Goal: Task Accomplishment & Management: Manage account settings

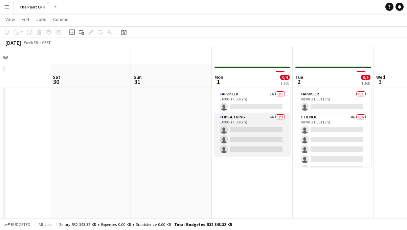
scroll to position [9, 0]
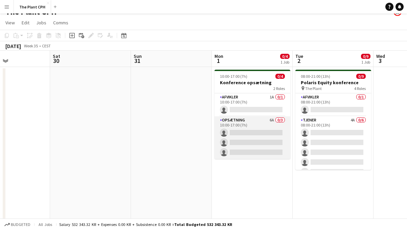
click at [251, 136] on app-card-role "Opsætning 6A 0/3 10:00-17:00 (7h) single-neutral-actions single-neutral-actions…" at bounding box center [253, 137] width 76 height 43
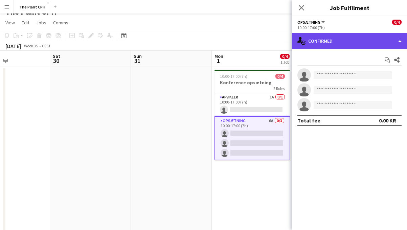
click at [341, 42] on div "single-neutral-actions-check-2 Confirmed" at bounding box center [349, 41] width 115 height 16
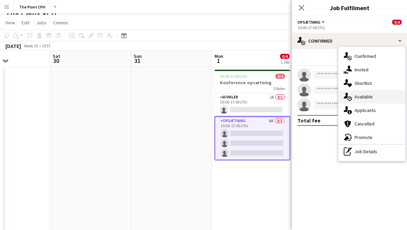
click at [366, 94] on div "single-neutral-actions-upload Available" at bounding box center [371, 97] width 67 height 14
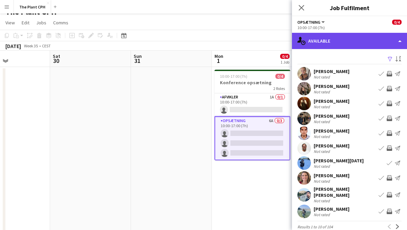
click at [363, 47] on div "single-neutral-actions-upload Available" at bounding box center [349, 41] width 115 height 16
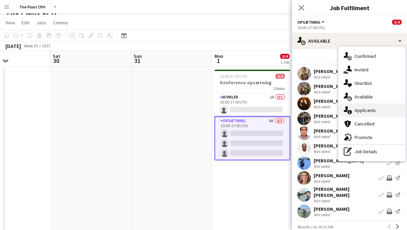
drag, startPoint x: 367, startPoint y: 103, endPoint x: 365, endPoint y: 114, distance: 11.4
click at [365, 114] on div "single-neutral-actions-check-2 Confirmed single-neutral-actions-share-1 Invited…" at bounding box center [371, 104] width 67 height 114
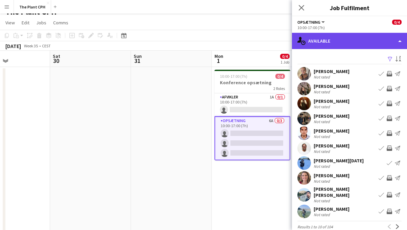
click at [360, 45] on div "single-neutral-actions-upload Available" at bounding box center [349, 41] width 115 height 16
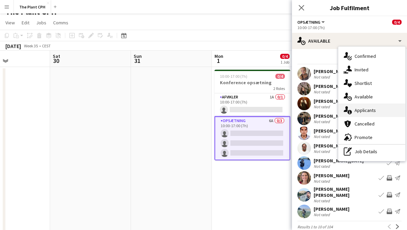
click at [364, 105] on div "single-neutral-actions-information Applicants" at bounding box center [371, 111] width 67 height 14
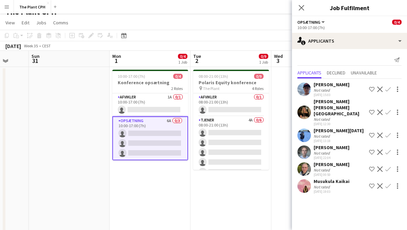
scroll to position [0, 307]
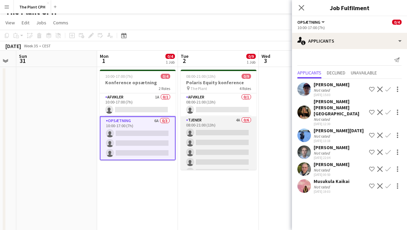
click at [222, 127] on app-card-role "Tjener 4A 0/6 08:00-21:00 (13h) single-neutral-actions single-neutral-actions s…" at bounding box center [219, 152] width 76 height 72
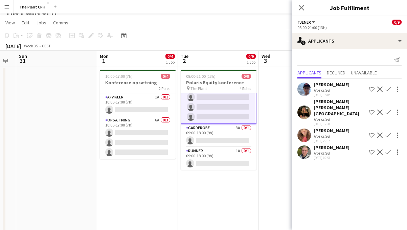
scroll to position [66, 0]
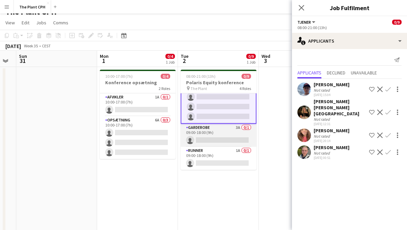
click at [230, 136] on app-card-role "Garderobe 3A 0/1 09:00-18:00 (9h) single-neutral-actions" at bounding box center [219, 135] width 76 height 23
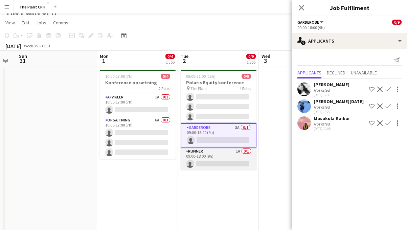
click at [227, 160] on app-card-role "Runner 1A 0/1 09:00-18:00 (9h) single-neutral-actions" at bounding box center [219, 159] width 76 height 23
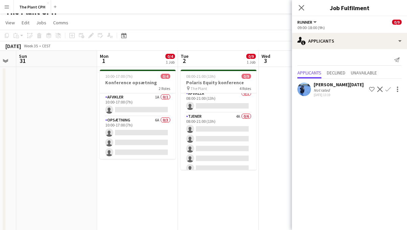
scroll to position [0, 0]
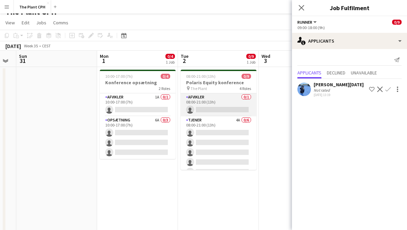
click at [222, 101] on app-card-role "Afvikler 0/1 08:00-21:00 (13h) single-neutral-actions" at bounding box center [219, 104] width 76 height 23
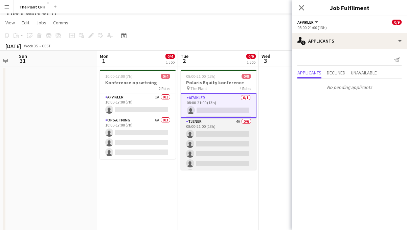
click at [218, 121] on app-card-role "Tjener 4A 0/6 08:00-21:00 (13h) single-neutral-actions single-neutral-actions s…" at bounding box center [219, 154] width 76 height 72
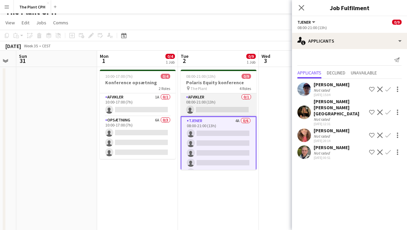
click at [215, 104] on app-card-role "Afvikler 0/1 08:00-21:00 (13h) single-neutral-actions" at bounding box center [219, 104] width 76 height 23
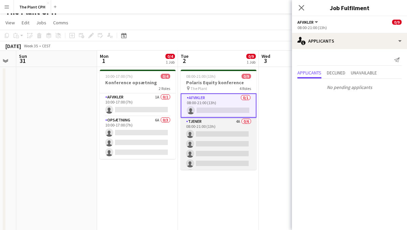
click at [224, 137] on app-card-role "Tjener 4A 0/6 08:00-21:00 (13h) single-neutral-actions single-neutral-actions s…" at bounding box center [219, 154] width 76 height 72
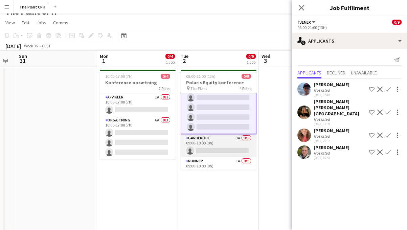
click at [222, 143] on app-card-role "Garderobe 3A 0/1 09:00-18:00 (9h) single-neutral-actions" at bounding box center [219, 145] width 76 height 23
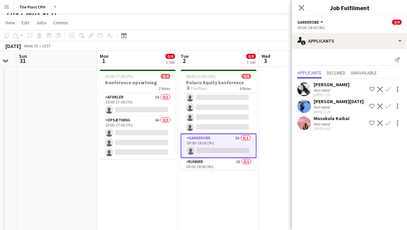
scroll to position [66, 0]
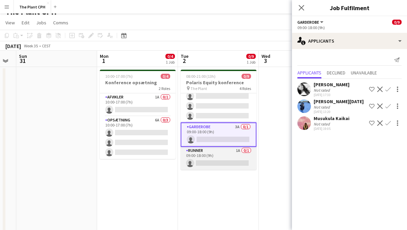
click at [224, 156] on app-card-role "Runner 1A 0/1 09:00-18:00 (9h) single-neutral-actions" at bounding box center [219, 158] width 76 height 23
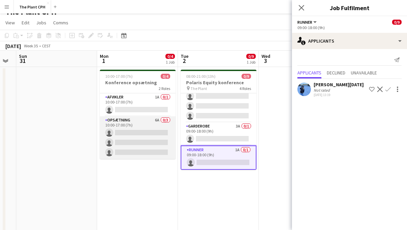
click at [163, 150] on app-card-role "Opsætning 6A 0/3 10:00-17:00 (7h) single-neutral-actions single-neutral-actions…" at bounding box center [138, 137] width 76 height 43
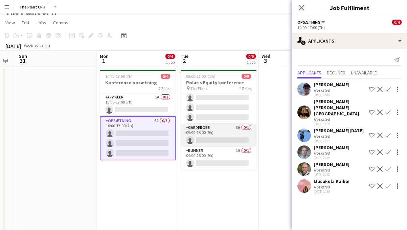
click at [224, 129] on app-card-role "Garderobe 3A 0/1 09:00-18:00 (9h) single-neutral-actions" at bounding box center [219, 135] width 76 height 23
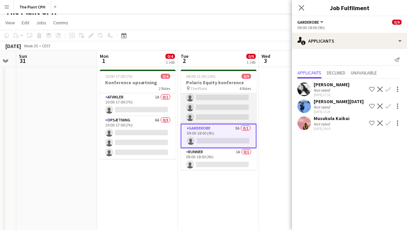
click at [234, 119] on app-card-role "Tjener 4A 0/6 08:00-21:00 (13h) single-neutral-actions single-neutral-actions s…" at bounding box center [219, 88] width 76 height 72
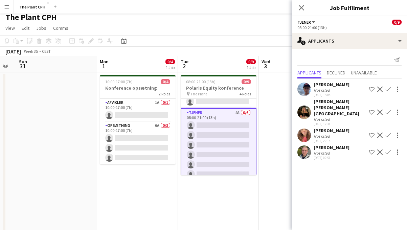
scroll to position [0, 0]
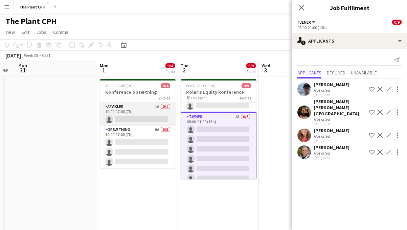
click at [157, 117] on app-card-role "Afvikler 1A 0/1 10:00-17:00 (7h) single-neutral-actions" at bounding box center [138, 114] width 76 height 23
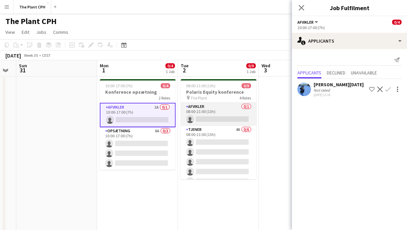
click at [217, 116] on app-card-role "Afvikler 0/1 08:00-21:00 (13h) single-neutral-actions" at bounding box center [219, 114] width 76 height 23
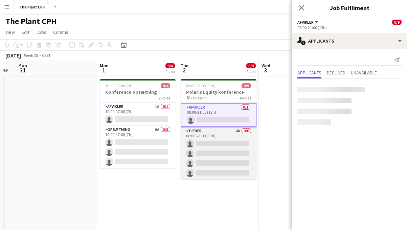
click at [217, 137] on app-card-role "Tjener 4A 0/6 08:00-21:00 (13h) single-neutral-actions single-neutral-actions s…" at bounding box center [219, 163] width 76 height 72
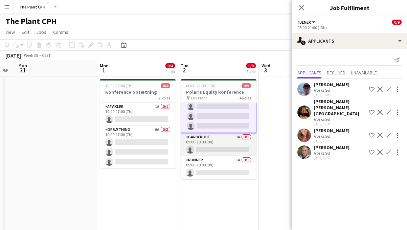
click at [232, 143] on app-card-role "Garderobe 3A 0/1 09:00-18:00 (9h) single-neutral-actions" at bounding box center [219, 144] width 76 height 23
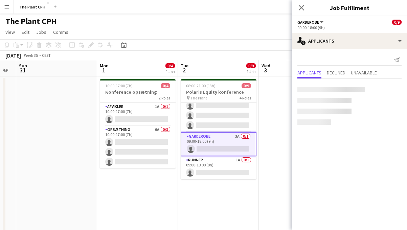
scroll to position [65, 0]
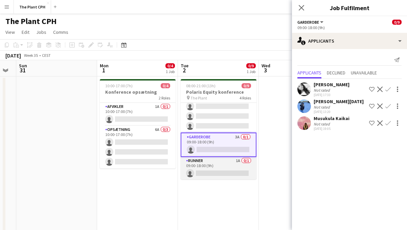
click at [230, 158] on app-card-role "Runner 1A 0/1 09:00-18:00 (9h) single-neutral-actions" at bounding box center [219, 168] width 76 height 23
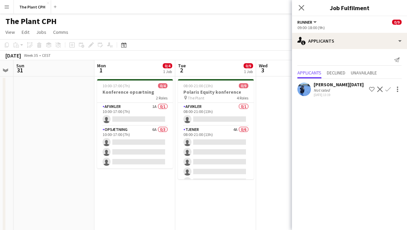
scroll to position [0, 311]
click at [262, 131] on app-date-cell at bounding box center [295, 167] width 81 height 182
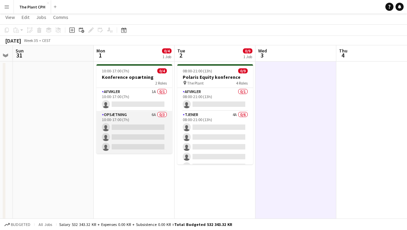
scroll to position [0, 0]
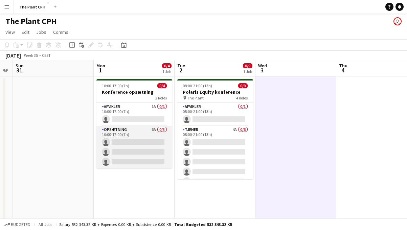
click at [141, 132] on app-card-role "Opsætning 6A 0/3 10:00-17:00 (7h) single-neutral-actions single-neutral-actions…" at bounding box center [134, 147] width 76 height 43
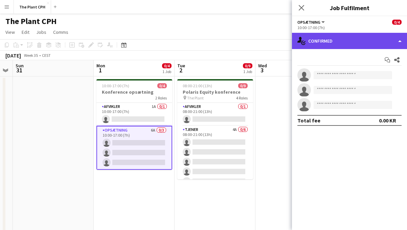
click at [337, 48] on div "single-neutral-actions-check-2 Confirmed" at bounding box center [349, 41] width 115 height 16
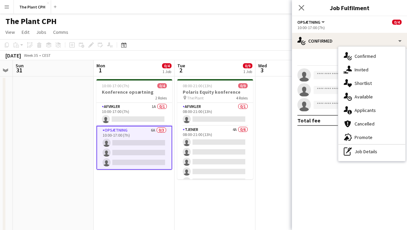
click at [355, 106] on div "single-neutral-actions-information Applicants" at bounding box center [371, 111] width 67 height 14
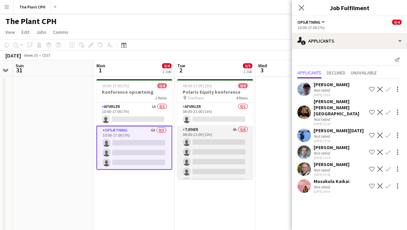
click at [183, 140] on app-card-role "Tjener 4A 0/6 08:00-21:00 (13h) single-neutral-actions single-neutral-actions s…" at bounding box center [215, 162] width 76 height 72
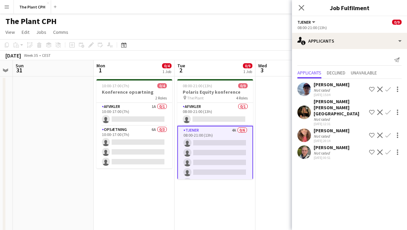
click at [387, 150] on app-icon "Confirm" at bounding box center [387, 152] width 5 height 5
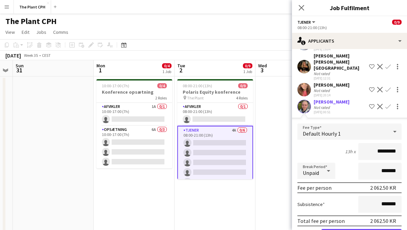
scroll to position [52, 0]
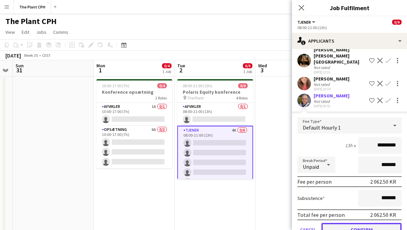
click at [369, 224] on button "Confirm" at bounding box center [361, 230] width 80 height 14
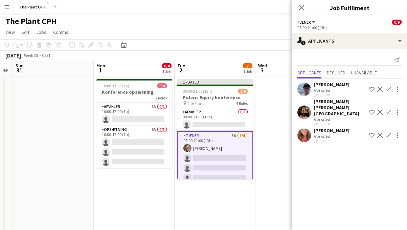
click at [386, 133] on app-icon "Confirm" at bounding box center [387, 135] width 5 height 5
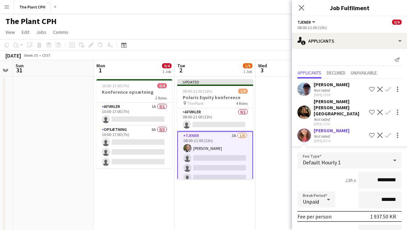
scroll to position [48, 0]
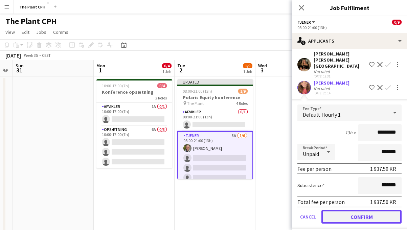
click at [378, 213] on button "Confirm" at bounding box center [361, 217] width 80 height 14
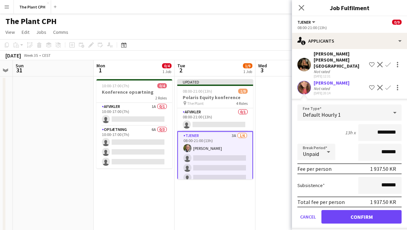
scroll to position [0, 0]
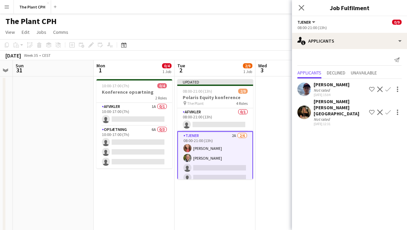
click at [386, 110] on app-icon "Confirm" at bounding box center [387, 112] width 5 height 5
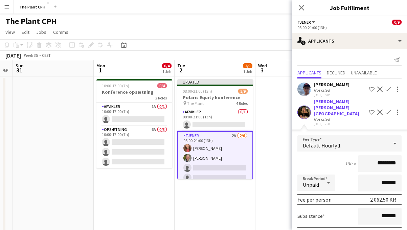
scroll to position [31, 0]
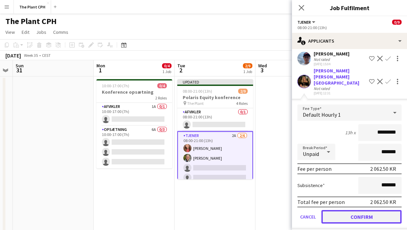
click at [377, 210] on button "Confirm" at bounding box center [361, 217] width 80 height 14
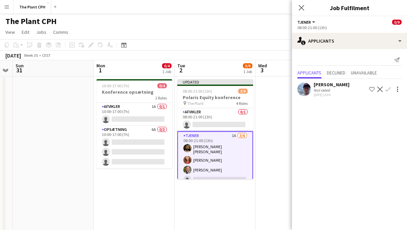
scroll to position [0, 0]
click at [389, 91] on app-icon "Confirm" at bounding box center [387, 89] width 5 height 5
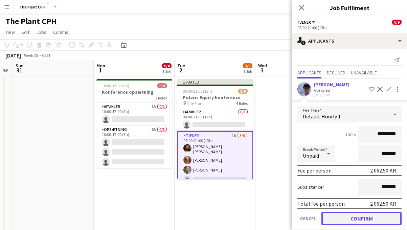
click at [364, 221] on button "Confirm" at bounding box center [361, 219] width 80 height 14
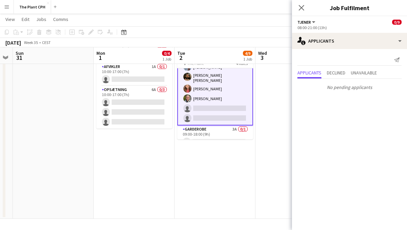
scroll to position [46, 0]
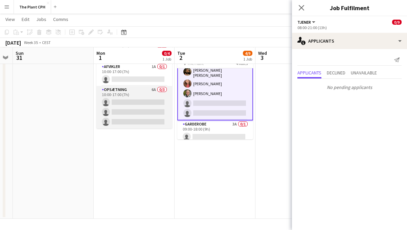
click at [150, 105] on app-card-role "Opsætning 6A 0/3 10:00-17:00 (7h) single-neutral-actions single-neutral-actions…" at bounding box center [134, 107] width 76 height 43
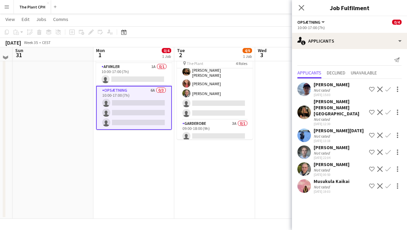
scroll to position [10, 0]
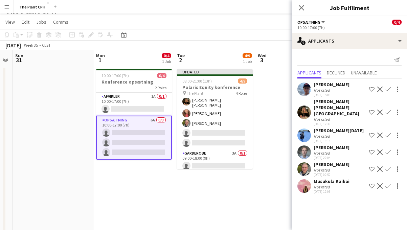
click at [389, 90] on app-icon "Confirm" at bounding box center [387, 89] width 5 height 5
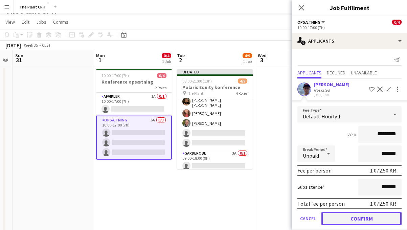
click at [375, 214] on button "Confirm" at bounding box center [361, 219] width 80 height 14
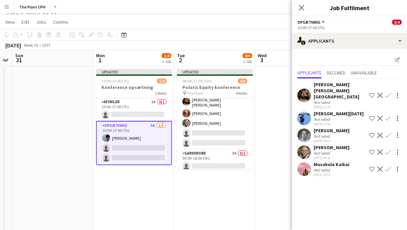
click at [389, 93] on app-icon "Confirm" at bounding box center [387, 95] width 5 height 5
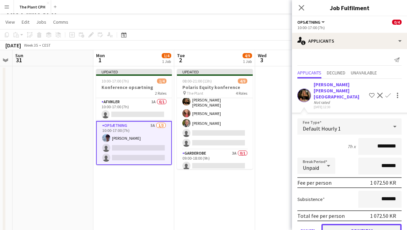
click at [363, 224] on button "Confirm" at bounding box center [361, 231] width 80 height 14
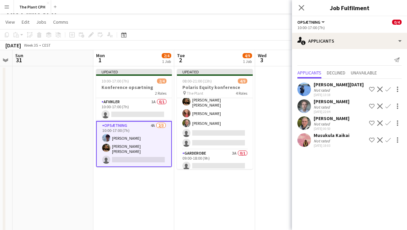
click at [387, 122] on app-icon "Confirm" at bounding box center [387, 122] width 5 height 5
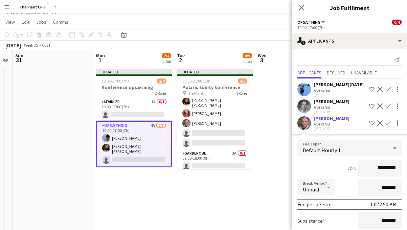
scroll to position [59, 0]
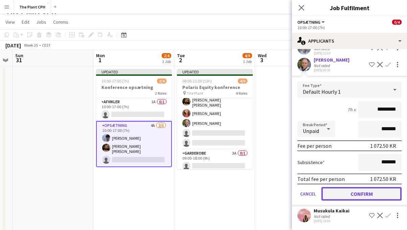
click at [378, 196] on button "Confirm" at bounding box center [361, 194] width 80 height 14
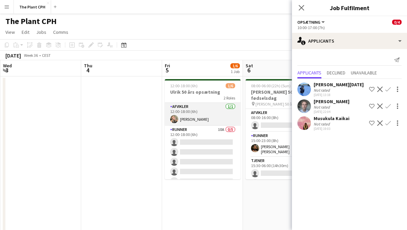
scroll to position [0, 246]
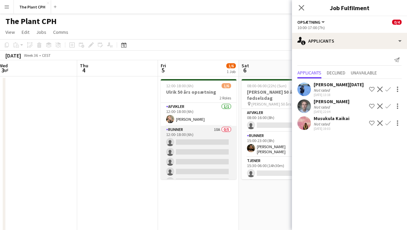
click at [212, 145] on app-card-role "Runner 10A 0/5 12:00-18:00 (6h) single-neutral-actions single-neutral-actions s…" at bounding box center [199, 157] width 76 height 62
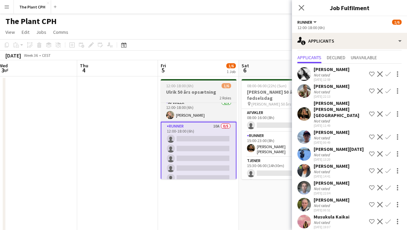
scroll to position [10, 0]
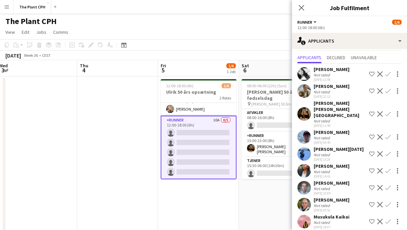
click at [387, 91] on app-icon "Confirm" at bounding box center [387, 90] width 5 height 5
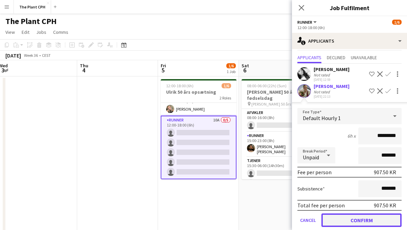
click at [373, 216] on button "Confirm" at bounding box center [361, 221] width 80 height 14
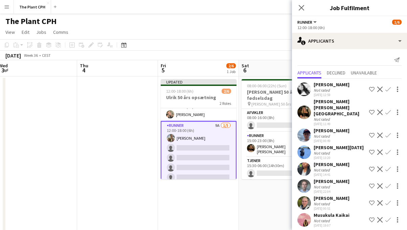
click at [387, 111] on app-icon "Confirm" at bounding box center [387, 112] width 5 height 5
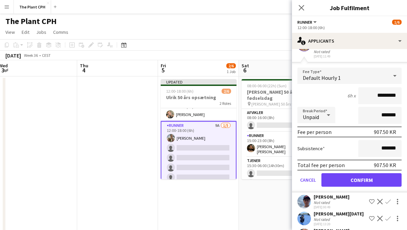
scroll to position [132, 0]
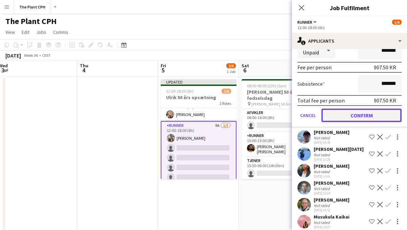
click at [382, 110] on button "Confirm" at bounding box center [361, 116] width 80 height 14
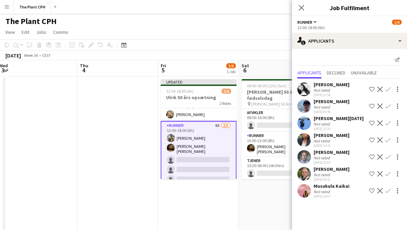
scroll to position [0, 0]
click at [389, 107] on app-icon "Confirm" at bounding box center [387, 106] width 5 height 5
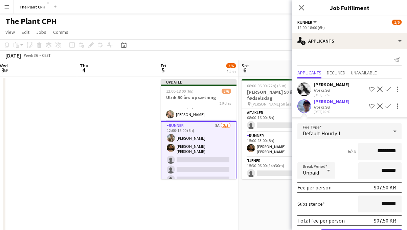
scroll to position [109, 0]
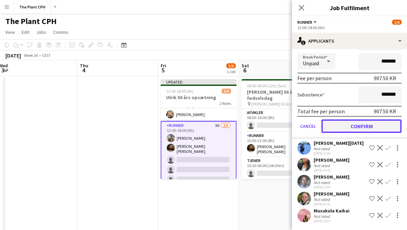
click at [379, 133] on button "Confirm" at bounding box center [361, 126] width 80 height 14
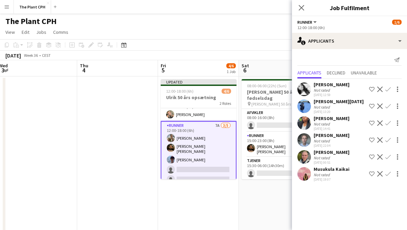
scroll to position [0, 0]
click at [386, 139] on app-icon "Confirm" at bounding box center [387, 139] width 5 height 5
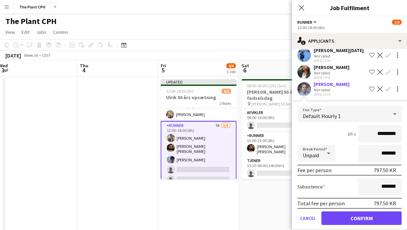
scroll to position [92, 0]
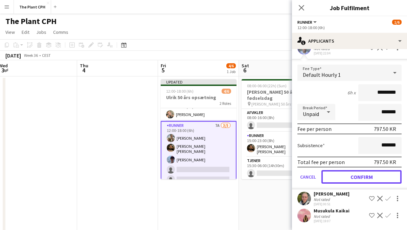
click at [376, 173] on button "Confirm" at bounding box center [361, 177] width 80 height 14
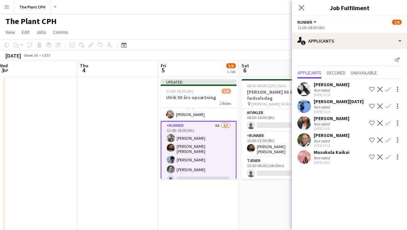
scroll to position [0, 0]
click at [386, 141] on app-icon "Confirm" at bounding box center [387, 139] width 5 height 5
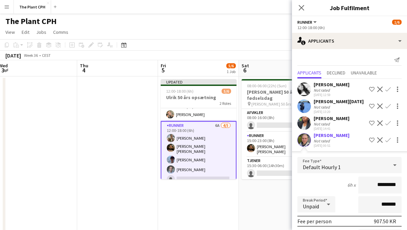
scroll to position [75, 0]
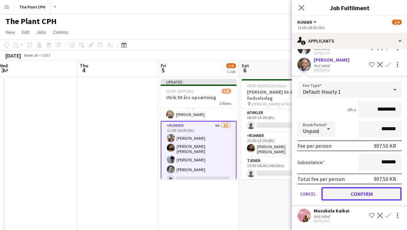
click at [374, 189] on button "Confirm" at bounding box center [361, 194] width 80 height 14
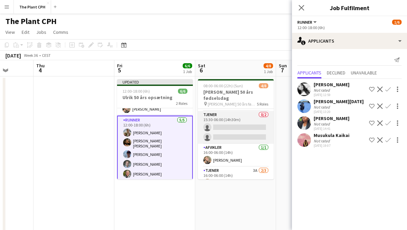
scroll to position [65, 0]
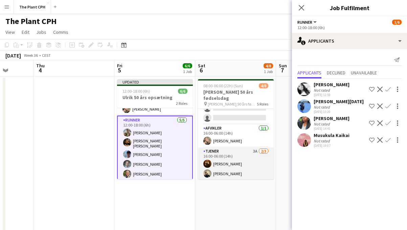
click at [227, 155] on app-card-role "Tjener 3A [DATE] 16:00-06:00 (14h) [PERSON_NAME] [PERSON_NAME] single-neutral-a…" at bounding box center [236, 169] width 76 height 43
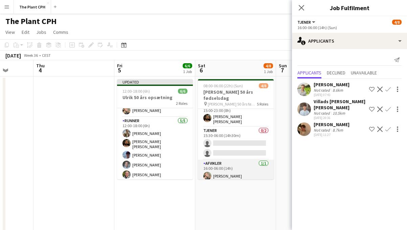
scroll to position [26, 0]
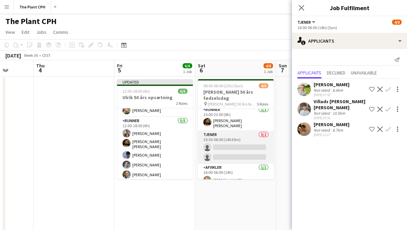
click at [249, 135] on app-card-role "Tjener 0/2 15:30-06:00 (14h30m) single-neutral-actions single-neutral-actions" at bounding box center [236, 147] width 76 height 33
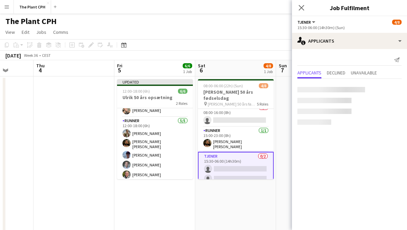
scroll to position [0, 0]
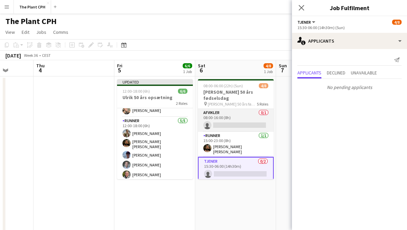
click at [249, 119] on app-card-role "Afvikler 0/1 08:00-16:00 (8h) single-neutral-actions" at bounding box center [236, 120] width 76 height 23
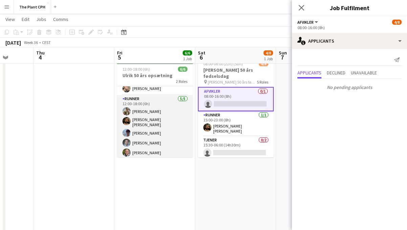
scroll to position [0, 279]
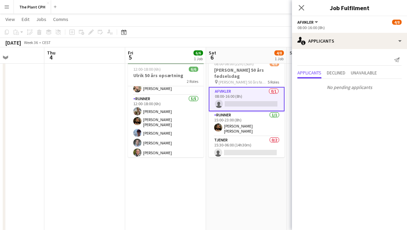
click at [184, 32] on app-toolbar "Copy Paste Paste Command V Paste with crew Command Shift V Paste linked Job [GE…" at bounding box center [203, 32] width 407 height 12
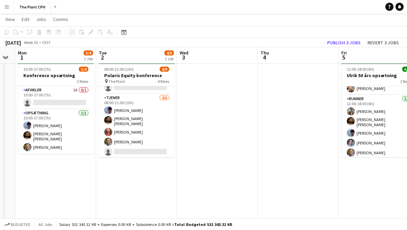
scroll to position [0, 186]
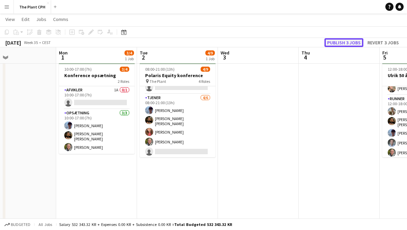
click at [336, 39] on button "Publish 3 jobs" at bounding box center [343, 42] width 39 height 9
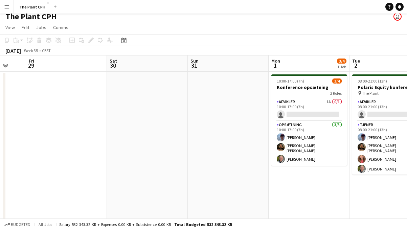
scroll to position [0, 304]
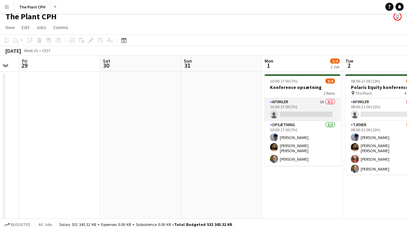
click at [311, 103] on app-card-role "Afvikler 1A 0/1 10:00-17:00 (7h) single-neutral-actions" at bounding box center [303, 109] width 76 height 23
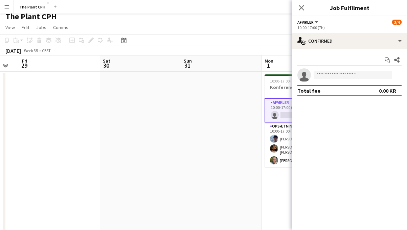
click at [232, 126] on app-date-cell at bounding box center [221, 163] width 81 height 182
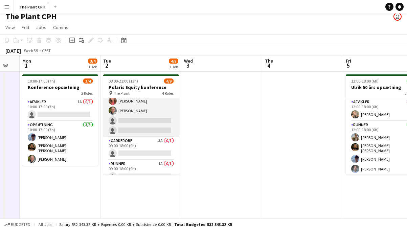
scroll to position [61, 0]
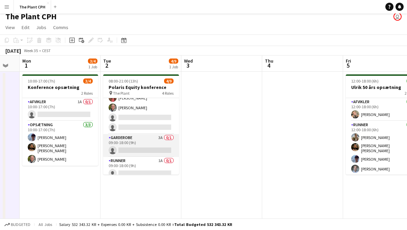
click at [139, 139] on app-card-role "Garderobe 3A 0/1 09:00-18:00 (9h) single-neutral-actions" at bounding box center [141, 145] width 76 height 23
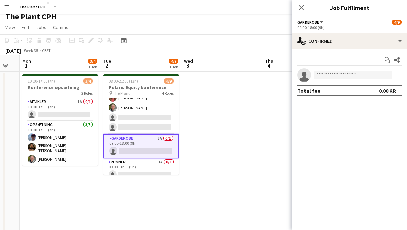
click at [201, 129] on app-date-cell at bounding box center [221, 163] width 81 height 182
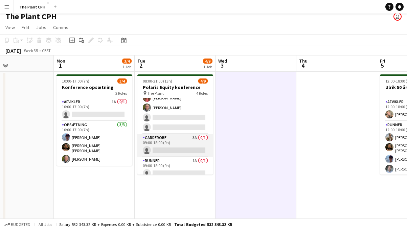
scroll to position [65, 0]
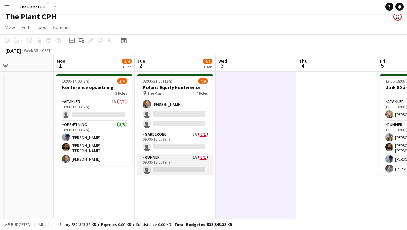
click at [172, 156] on app-card-role "Runner 1A 0/1 09:00-18:00 (9h) single-neutral-actions" at bounding box center [175, 165] width 76 height 23
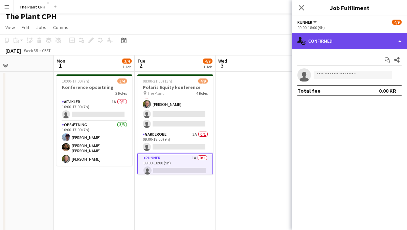
click at [366, 46] on div "single-neutral-actions-check-2 Confirmed" at bounding box center [349, 41] width 115 height 16
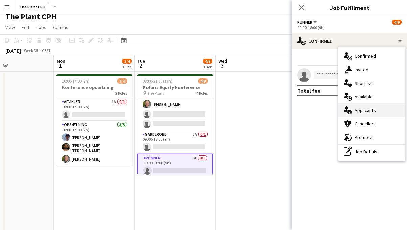
click at [365, 108] on div "single-neutral-actions-information Applicants" at bounding box center [371, 111] width 67 height 14
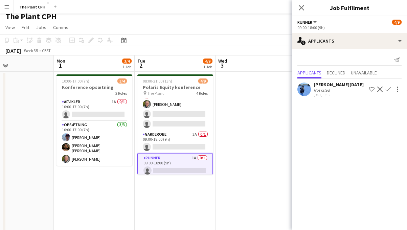
click at [169, 40] on app-toolbar "Copy Paste Paste Command V Paste with crew Command Shift V Paste linked Job [GE…" at bounding box center [203, 41] width 407 height 12
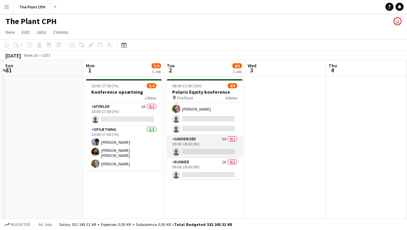
click at [193, 154] on app-card-role "Garderobe 3A 0/1 09:00-18:00 (9h) single-neutral-actions" at bounding box center [205, 146] width 76 height 23
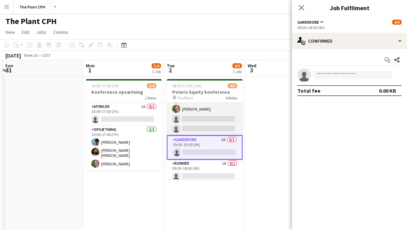
click at [204, 122] on app-card-role "Tjener [DATE] 08:00-21:00 (13h) [PERSON_NAME] [PERSON_NAME] [PERSON_NAME] [PERS…" at bounding box center [205, 98] width 76 height 74
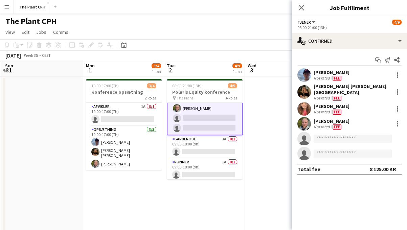
scroll to position [0, 0]
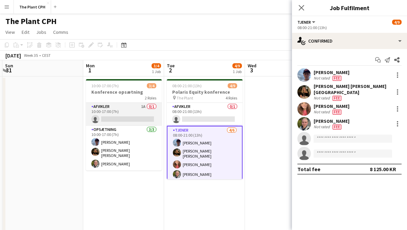
click at [131, 109] on app-card-role "Afvikler 1A 0/1 10:00-17:00 (7h) single-neutral-actions" at bounding box center [124, 114] width 76 height 23
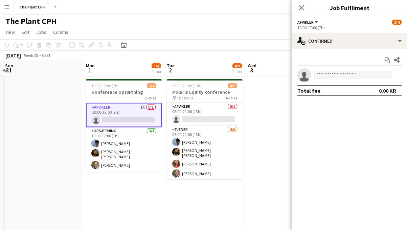
click at [250, 97] on app-date-cell at bounding box center [285, 167] width 81 height 182
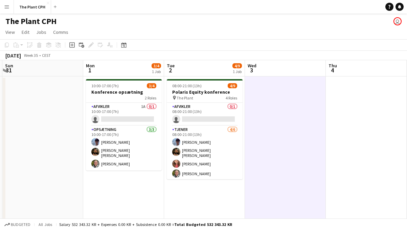
click at [254, 52] on div "[DATE] Week 35 • CEST" at bounding box center [203, 55] width 407 height 9
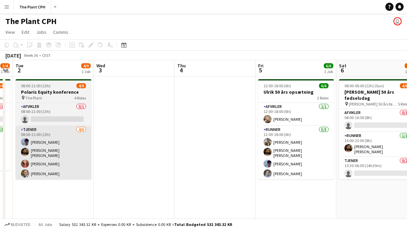
scroll to position [0, 312]
